Goal: Transaction & Acquisition: Purchase product/service

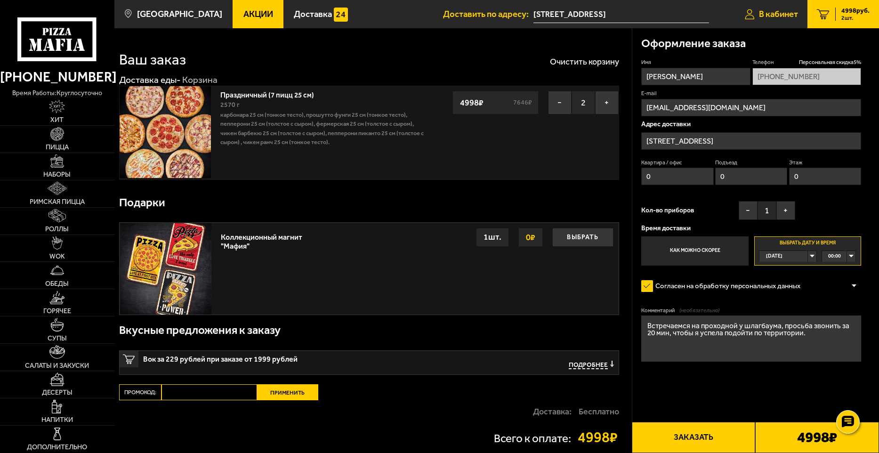
click at [783, 10] on span "В кабинет" at bounding box center [778, 14] width 39 height 9
type input "[PHONE_NUMBER]"
type input "[STREET_ADDRESS]"
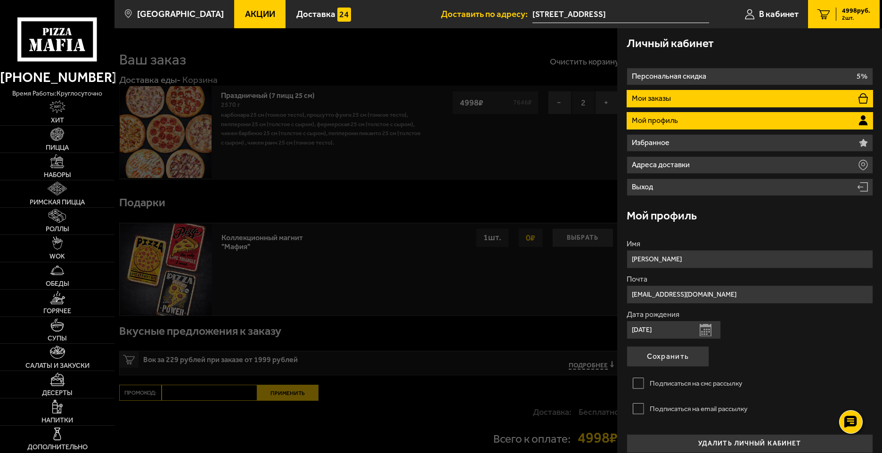
click at [689, 100] on li "Мои заказы" at bounding box center [749, 98] width 246 height 17
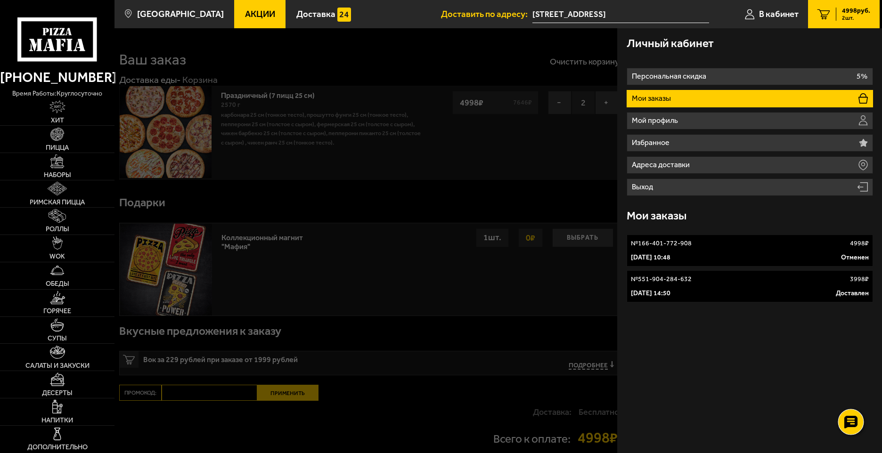
click at [856, 423] on use at bounding box center [851, 421] width 14 height 13
click at [776, 413] on div "Личный кабинет Персональная скидка 5% Мои заказы Мой профиль Избранное Адреса д…" at bounding box center [749, 240] width 265 height 425
click at [481, 325] on div at bounding box center [555, 254] width 882 height 453
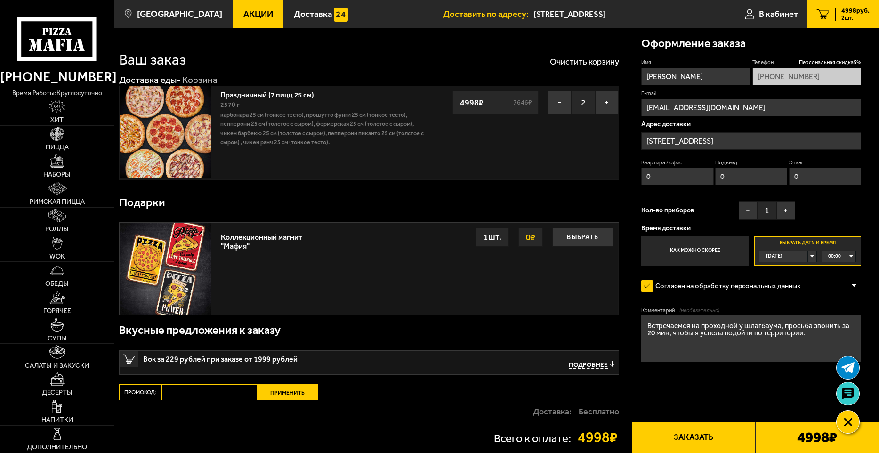
click at [808, 259] on div "[DATE]" at bounding box center [784, 256] width 48 height 10
click at [782, 311] on span "вс, 05.10" at bounding box center [777, 313] width 21 height 10
click at [808, 258] on div "вс, 05.10" at bounding box center [784, 256] width 48 height 10
click at [781, 291] on span "пт, 03.10" at bounding box center [777, 290] width 21 height 10
click at [852, 255] on div "00:00" at bounding box center [838, 256] width 33 height 10
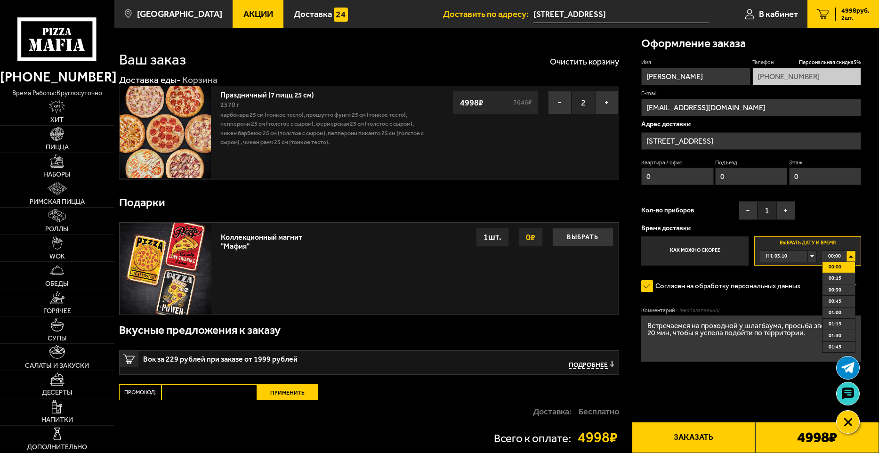
drag, startPoint x: 856, startPoint y: 285, endPoint x: 858, endPoint y: 317, distance: 32.6
click at [858, 317] on form "Имя [PERSON_NAME] скидка 5 % [PHONE_NUMBER] E-mail [EMAIL_ADDRESS][DOMAIN_NAME]…" at bounding box center [751, 236] width 220 height 357
click at [839, 270] on span "11:30" at bounding box center [835, 265] width 13 height 10
click at [808, 258] on div "[DATE]" at bounding box center [784, 256] width 48 height 10
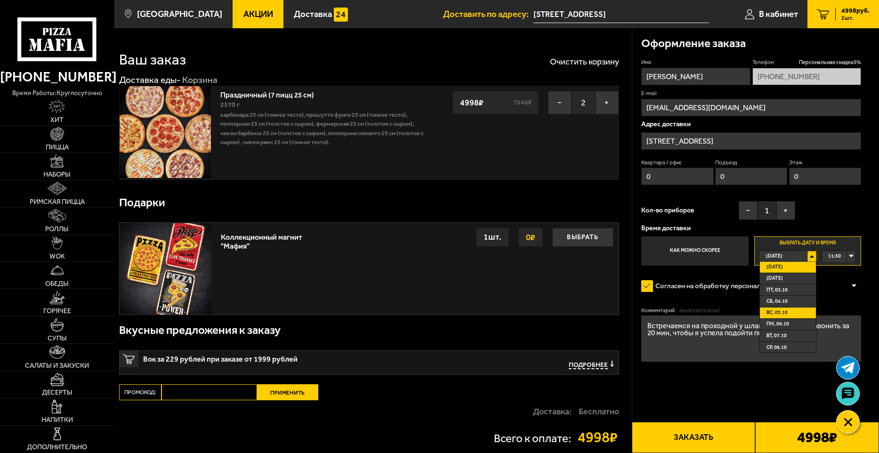
click at [787, 312] on span "вс, 05.10" at bounding box center [777, 313] width 21 height 10
click at [808, 256] on div "[DATE]" at bounding box center [784, 256] width 48 height 10
click at [789, 276] on li "[DATE]" at bounding box center [788, 278] width 56 height 11
click at [789, 276] on form "Имя [PERSON_NAME] скидка 5 % [PHONE_NUMBER] E-mail [EMAIL_ADDRESS][DOMAIN_NAME]…" at bounding box center [751, 236] width 220 height 357
click at [854, 257] on div "00:00" at bounding box center [838, 256] width 33 height 10
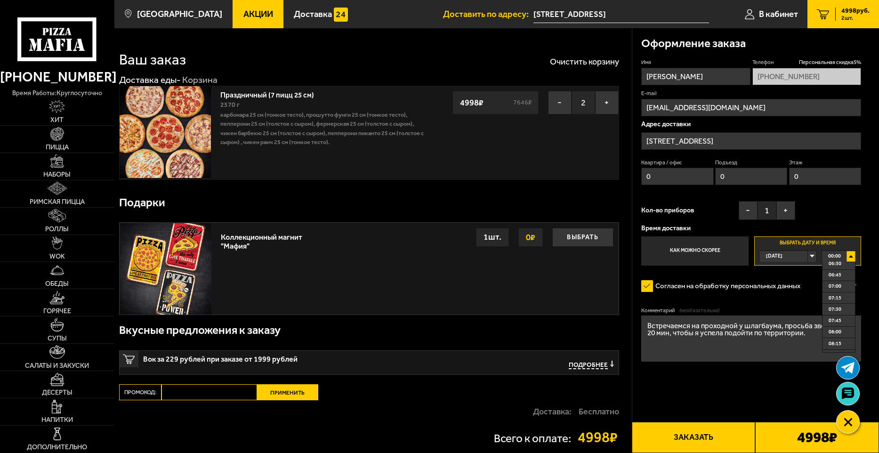
scroll to position [377, 0]
click at [841, 321] on span "09:30" at bounding box center [835, 325] width 13 height 10
click at [833, 279] on div "Согласен на обработку персональных данных" at bounding box center [751, 286] width 220 height 18
click at [854, 256] on div "09:30" at bounding box center [838, 256] width 33 height 10
click at [808, 255] on div "[DATE]" at bounding box center [784, 256] width 48 height 10
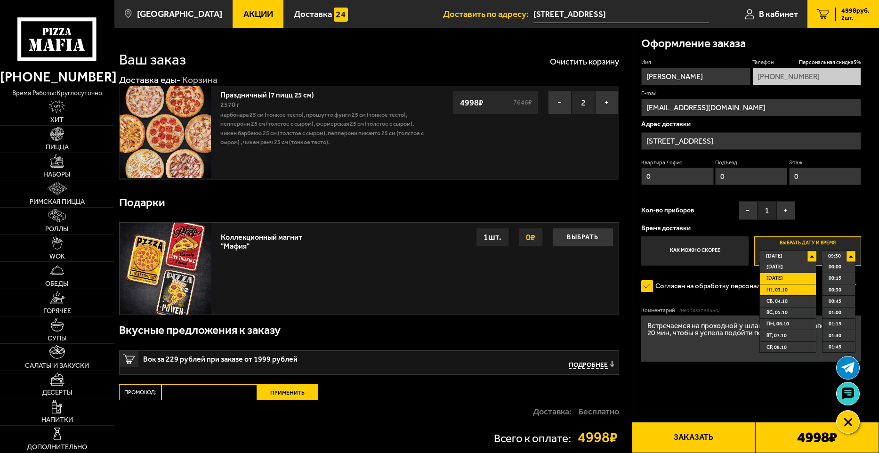
click at [789, 288] on li "пт, 03.10" at bounding box center [788, 289] width 56 height 11
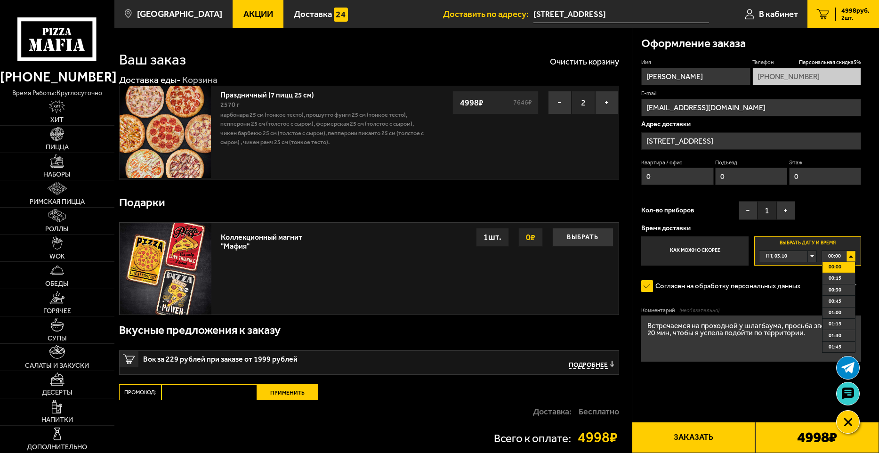
click at [750, 282] on label "Согласен на обработку персональных данных" at bounding box center [725, 286] width 168 height 18
click at [0, 0] on input "Согласен на обработку персональных данных" at bounding box center [0, 0] width 0 height 0
click at [577, 174] on div "Праздничный (7 пицц 25 см) 2570 г Карбонара 25 см (тонкое тесто), Прошутто Фунг…" at bounding box center [369, 133] width 500 height 94
click at [852, 10] on span "4998 руб." at bounding box center [856, 11] width 28 height 7
